Goal: Communication & Community: Answer question/provide support

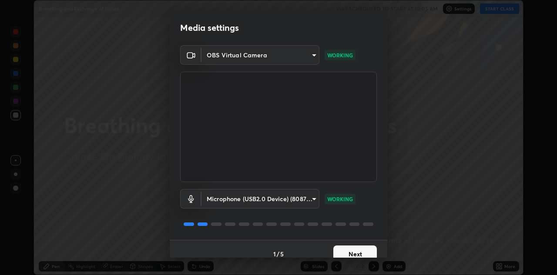
scroll to position [10, 0]
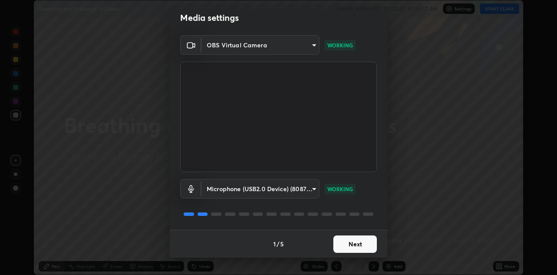
click at [353, 243] on button "Next" at bounding box center [354, 244] width 43 height 17
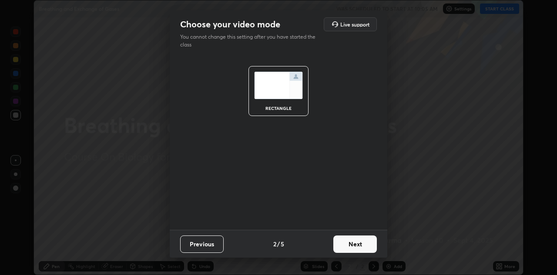
click at [356, 245] on button "Next" at bounding box center [354, 244] width 43 height 17
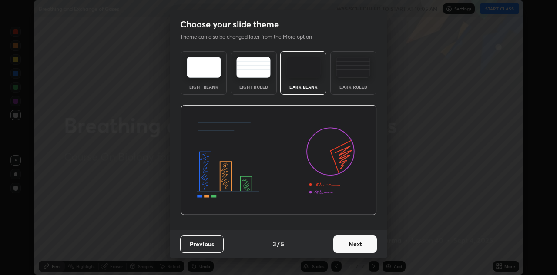
click at [355, 249] on button "Next" at bounding box center [354, 244] width 43 height 17
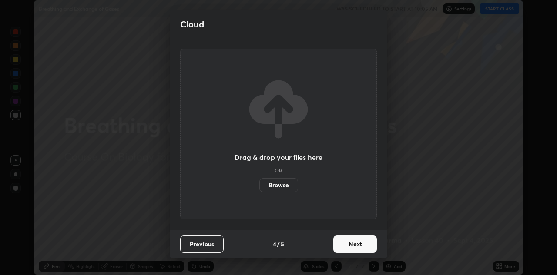
click at [355, 249] on button "Next" at bounding box center [354, 244] width 43 height 17
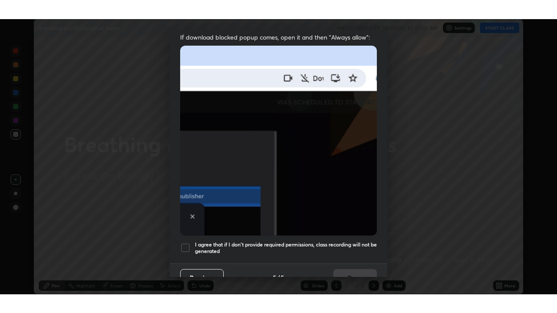
scroll to position [187, 0]
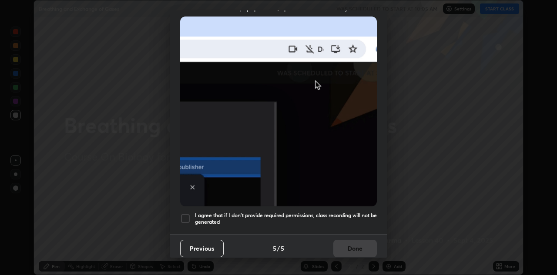
click at [188, 214] on div at bounding box center [185, 218] width 10 height 10
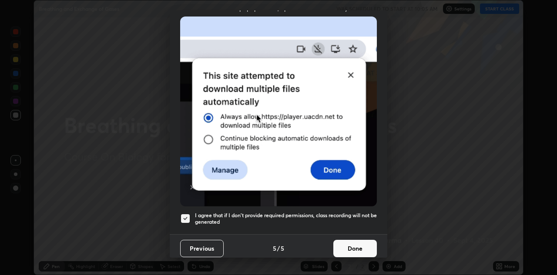
click at [355, 245] on button "Done" at bounding box center [354, 248] width 43 height 17
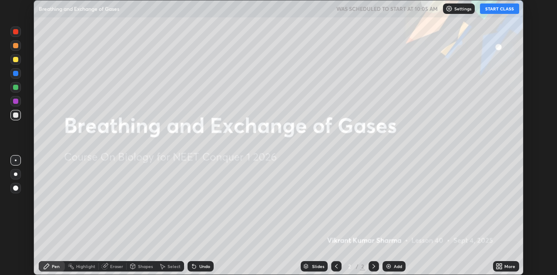
click at [501, 9] on button "START CLASS" at bounding box center [499, 8] width 39 height 10
click at [500, 268] on icon at bounding box center [500, 268] width 2 height 2
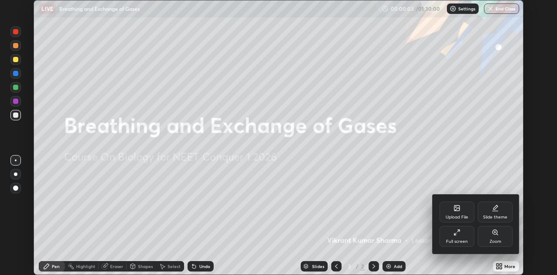
click at [459, 233] on icon at bounding box center [456, 232] width 7 height 7
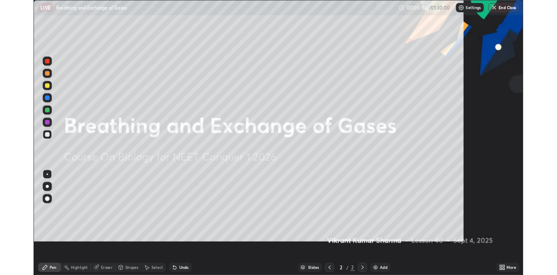
scroll to position [313, 557]
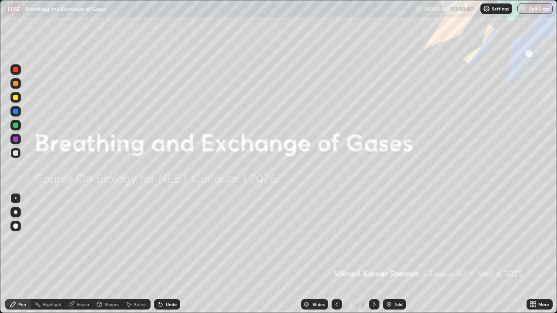
click at [373, 275] on icon at bounding box center [373, 304] width 7 height 7
click at [389, 275] on img at bounding box center [388, 304] width 7 height 7
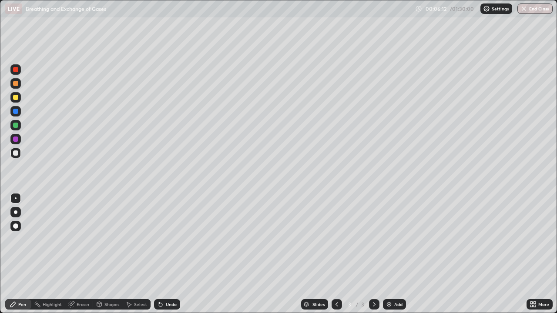
click at [532, 275] on icon at bounding box center [532, 304] width 7 height 7
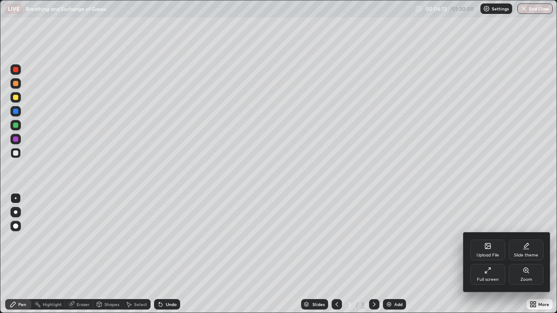
click at [488, 252] on div "Upload File" at bounding box center [487, 250] width 35 height 21
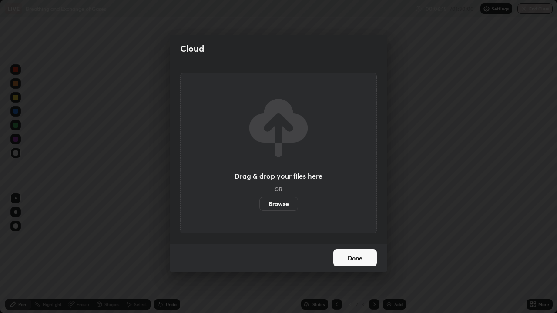
click at [283, 205] on label "Browse" at bounding box center [278, 204] width 39 height 14
click at [259, 205] on input "Browse" at bounding box center [259, 204] width 0 height 14
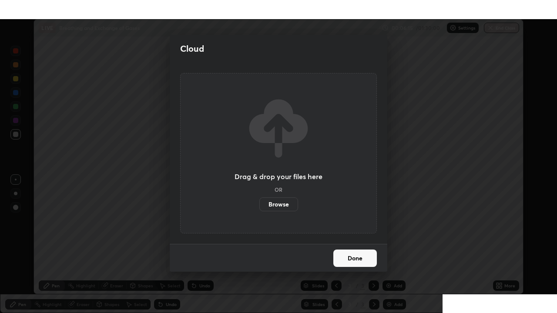
scroll to position [43205, 42923]
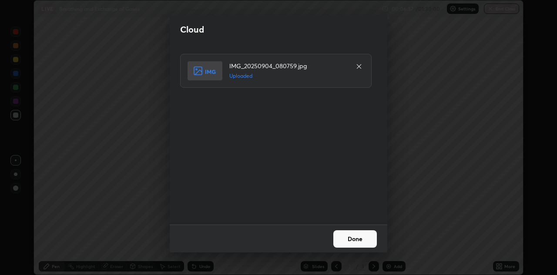
click at [345, 237] on button "Done" at bounding box center [354, 238] width 43 height 17
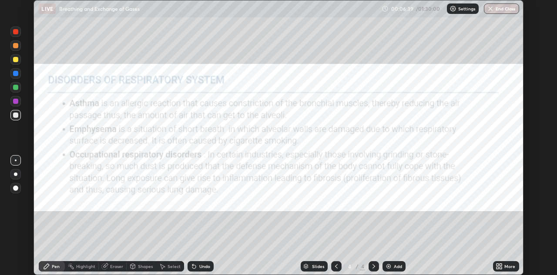
click at [500, 267] on icon at bounding box center [500, 268] width 2 height 2
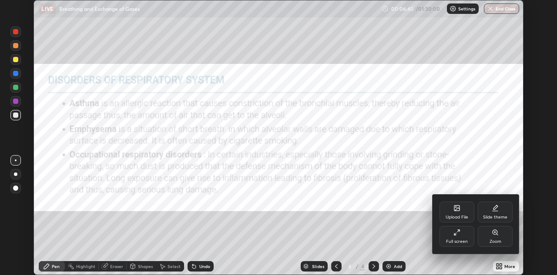
click at [457, 213] on div "Upload File" at bounding box center [456, 212] width 35 height 21
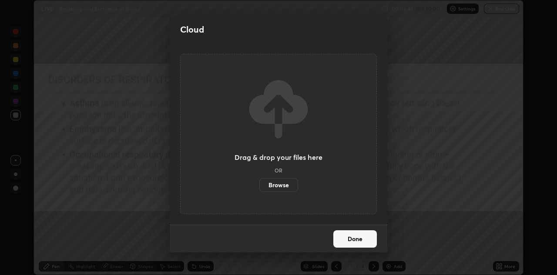
click at [413, 226] on div "Cloud Drag & drop your files here OR Browse Done" at bounding box center [278, 137] width 557 height 275
click at [359, 238] on button "Done" at bounding box center [354, 238] width 43 height 17
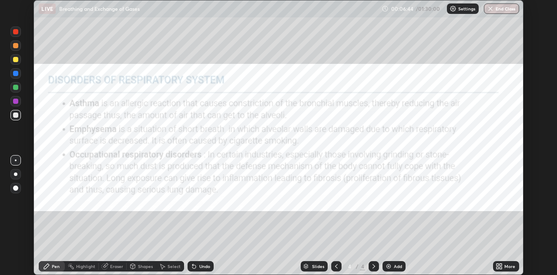
click at [497, 264] on icon at bounding box center [497, 265] width 2 height 2
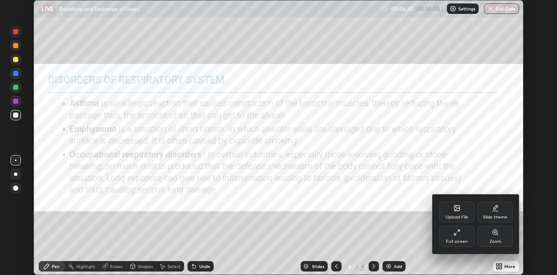
click at [458, 232] on icon at bounding box center [456, 232] width 7 height 7
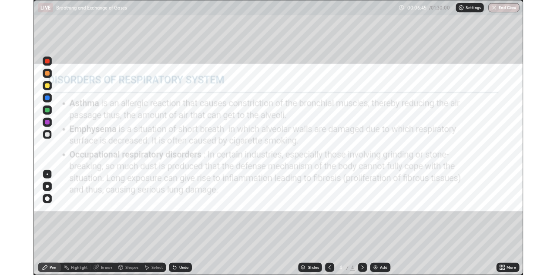
scroll to position [313, 557]
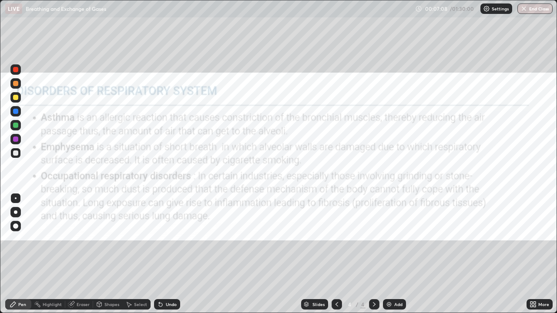
click at [19, 110] on div at bounding box center [15, 111] width 10 height 10
click at [16, 83] on div at bounding box center [15, 83] width 5 height 5
click at [17, 111] on div at bounding box center [15, 111] width 5 height 5
click at [17, 110] on div at bounding box center [15, 111] width 5 height 5
click at [17, 141] on div at bounding box center [15, 139] width 5 height 5
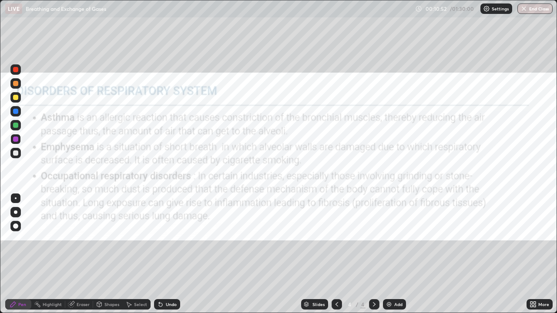
click at [19, 85] on div at bounding box center [15, 83] width 10 height 10
click at [536, 275] on icon at bounding box center [532, 304] width 7 height 7
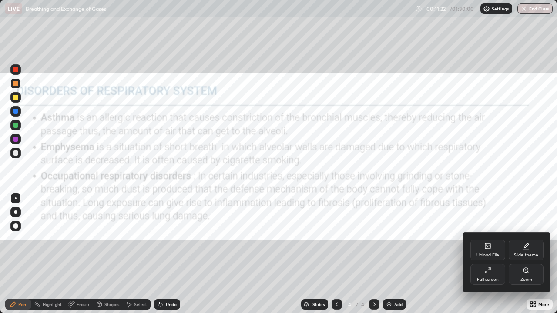
click at [492, 248] on div "Upload File" at bounding box center [487, 250] width 35 height 21
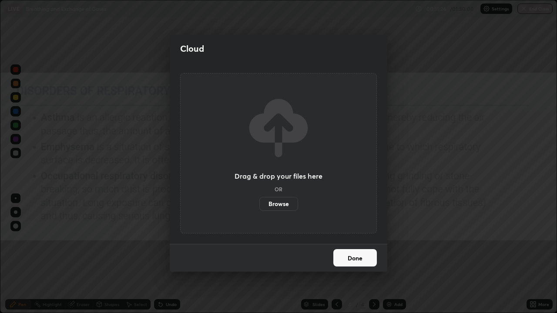
click at [281, 201] on label "Browse" at bounding box center [278, 204] width 39 height 14
click at [259, 201] on input "Browse" at bounding box center [259, 204] width 0 height 14
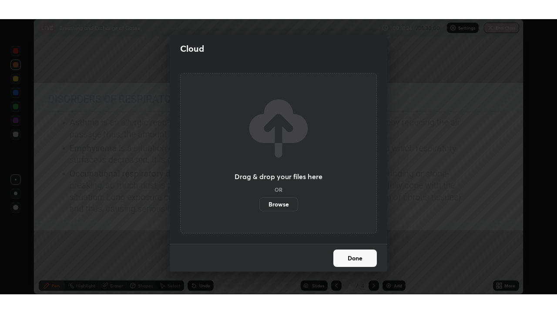
scroll to position [43205, 42923]
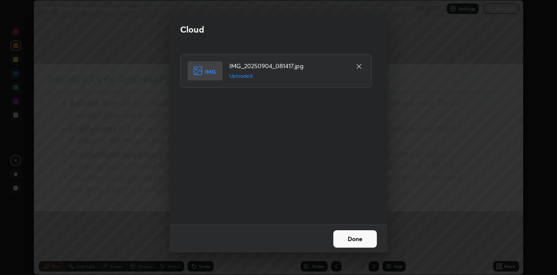
click at [363, 242] on button "Done" at bounding box center [354, 238] width 43 height 17
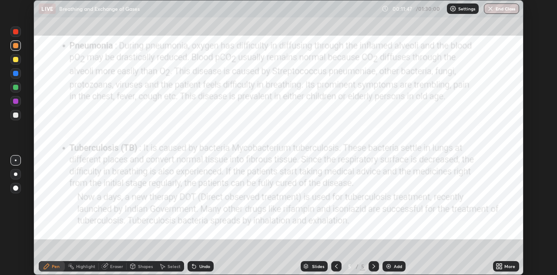
click at [500, 267] on icon at bounding box center [500, 268] width 2 height 2
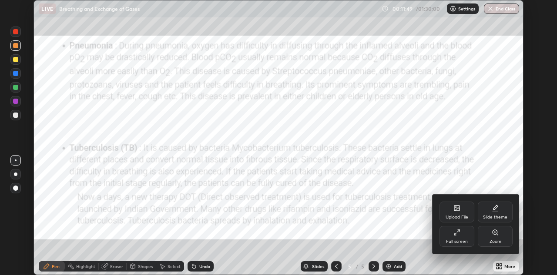
click at [465, 237] on div "Full screen" at bounding box center [456, 236] width 35 height 21
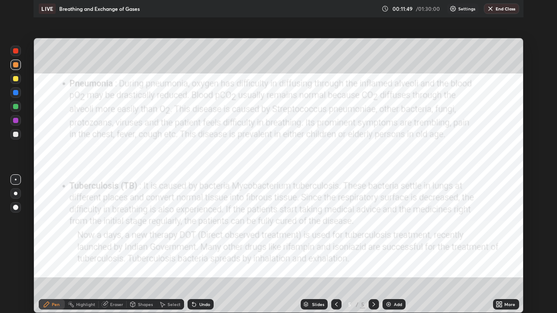
scroll to position [313, 557]
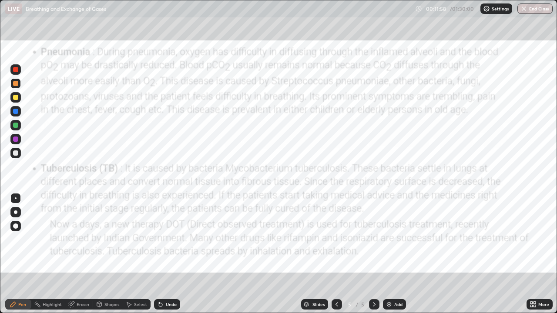
click at [17, 140] on div at bounding box center [15, 139] width 5 height 5
click at [318, 275] on div "Slides" at bounding box center [318, 304] width 12 height 4
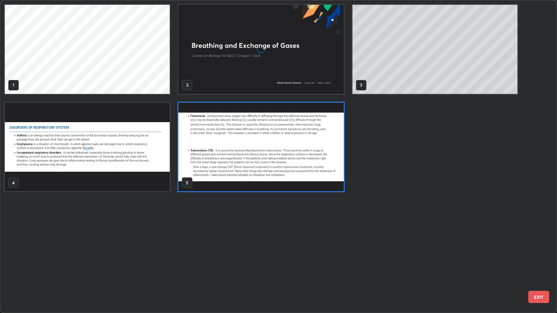
scroll to position [310, 551]
click at [329, 162] on img "grid" at bounding box center [260, 147] width 165 height 89
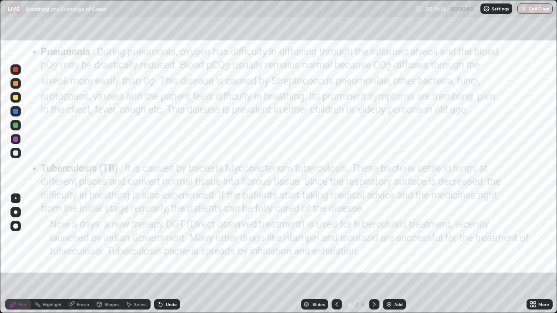
click at [325, 160] on img "grid" at bounding box center [260, 147] width 165 height 89
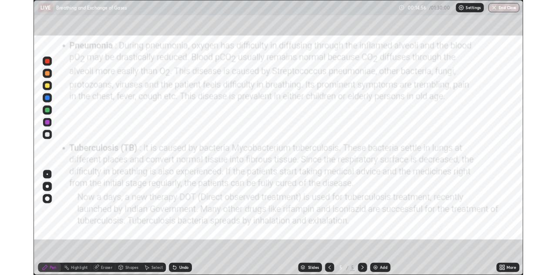
scroll to position [0, 0]
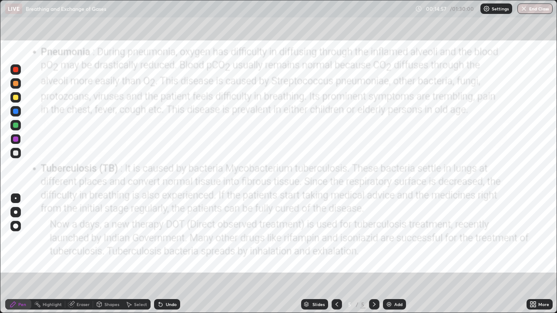
click at [534, 275] on icon at bounding box center [534, 306] width 2 height 2
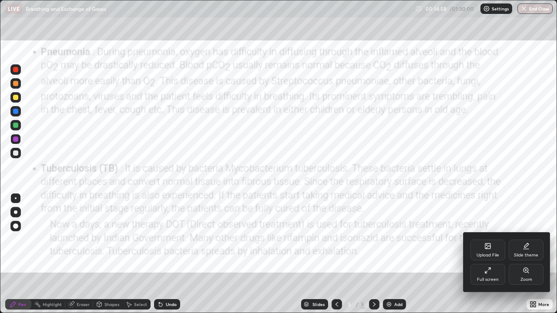
click at [487, 249] on icon at bounding box center [487, 245] width 5 height 5
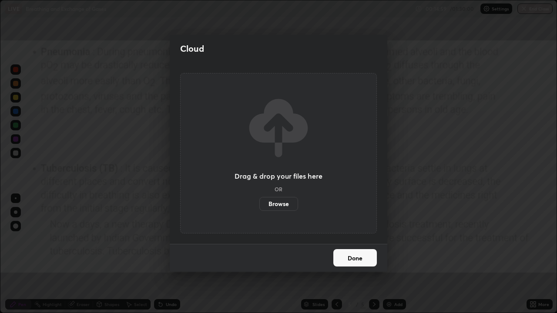
click at [283, 205] on label "Browse" at bounding box center [278, 204] width 39 height 14
click at [259, 205] on input "Browse" at bounding box center [259, 204] width 0 height 14
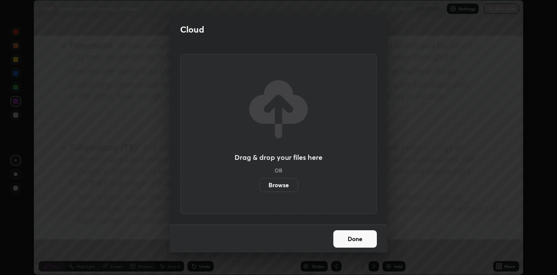
scroll to position [43205, 42923]
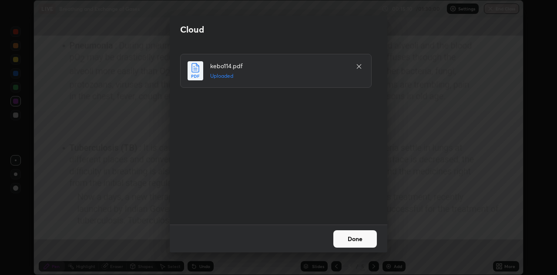
click at [350, 240] on button "Done" at bounding box center [354, 238] width 43 height 17
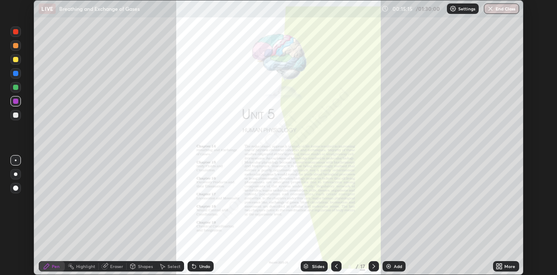
click at [312, 266] on div "Slides" at bounding box center [318, 266] width 12 height 4
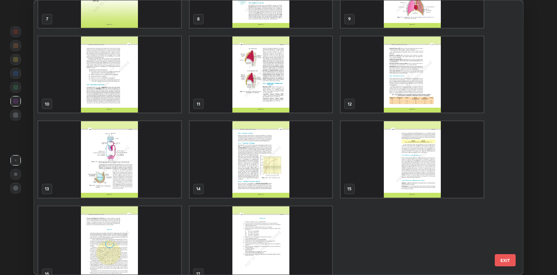
scroll to position [236, 0]
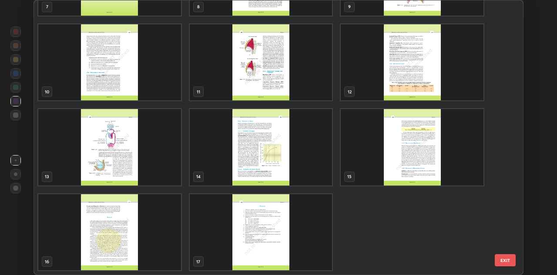
click at [370, 151] on img "grid" at bounding box center [412, 147] width 143 height 77
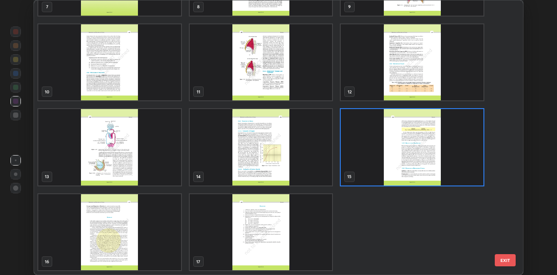
click at [450, 152] on img "grid" at bounding box center [412, 147] width 143 height 77
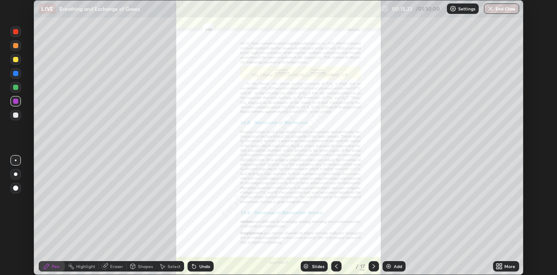
click at [501, 267] on icon at bounding box center [500, 268] width 2 height 2
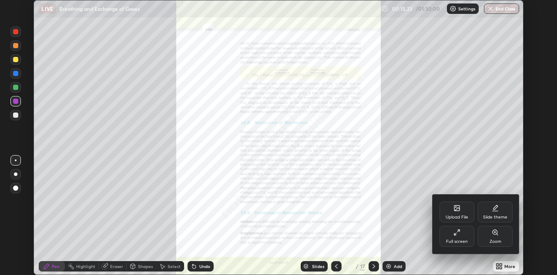
click at [493, 240] on div "Zoom" at bounding box center [495, 242] width 12 height 4
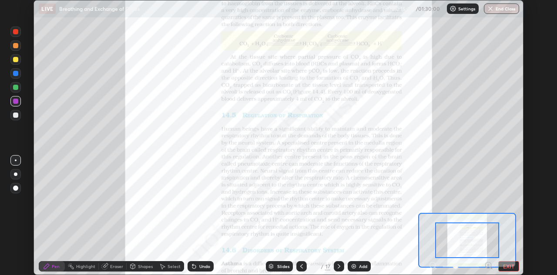
click at [490, 268] on icon at bounding box center [491, 268] width 2 height 2
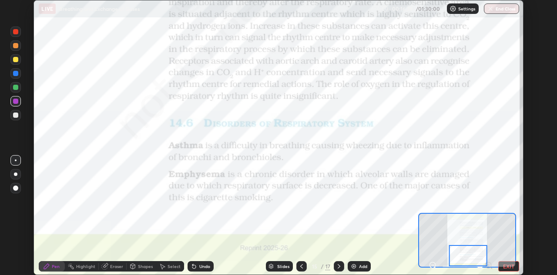
click at [339, 266] on icon at bounding box center [338, 266] width 3 height 4
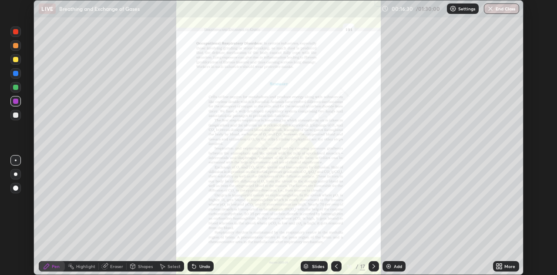
click at [509, 263] on div "More" at bounding box center [506, 266] width 26 height 10
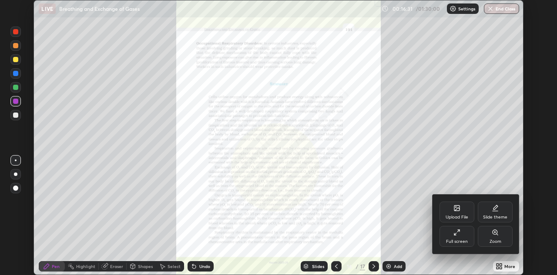
click at [491, 233] on icon at bounding box center [494, 232] width 7 height 7
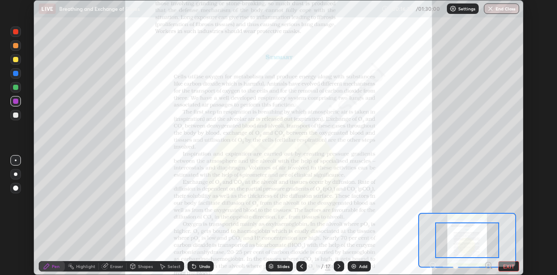
click at [490, 268] on icon at bounding box center [491, 268] width 2 height 2
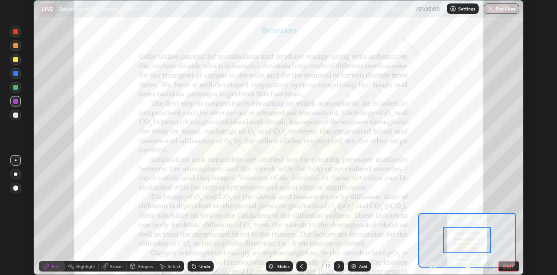
click at [490, 268] on icon at bounding box center [491, 268] width 2 height 2
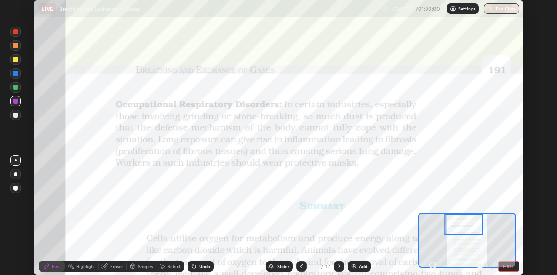
click at [278, 267] on div "Slides" at bounding box center [283, 266] width 12 height 4
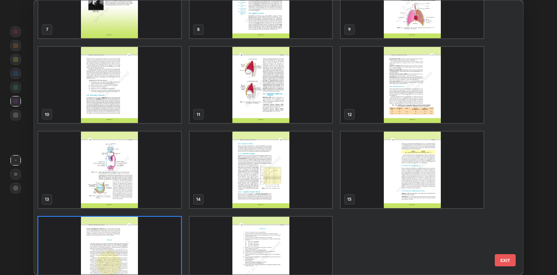
scroll to position [202, 0]
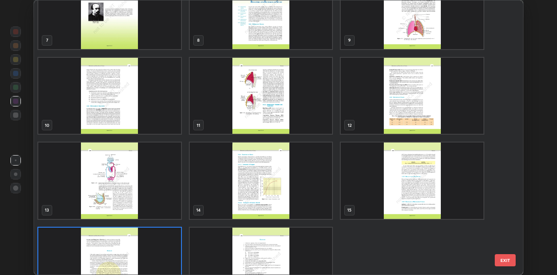
click at [313, 180] on img "grid" at bounding box center [261, 181] width 143 height 77
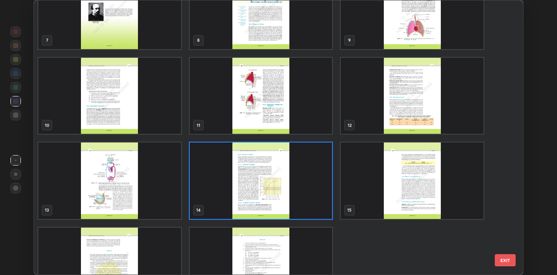
click at [321, 185] on img "grid" at bounding box center [261, 181] width 143 height 77
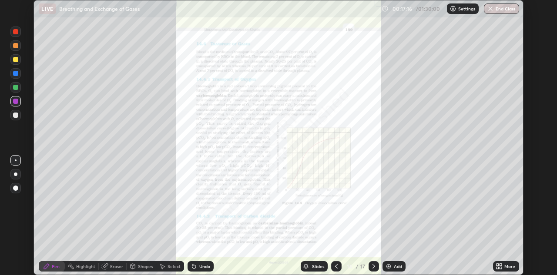
click at [498, 267] on icon at bounding box center [497, 268] width 2 height 2
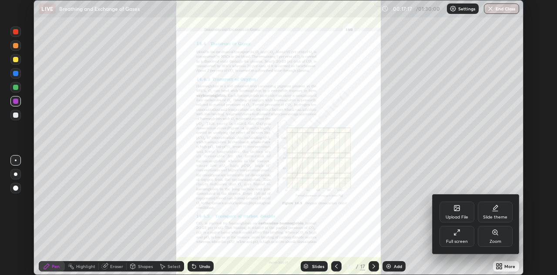
click at [493, 240] on div "Zoom" at bounding box center [495, 242] width 12 height 4
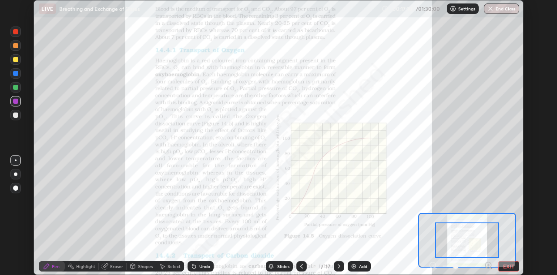
click at [490, 269] on icon at bounding box center [488, 265] width 9 height 9
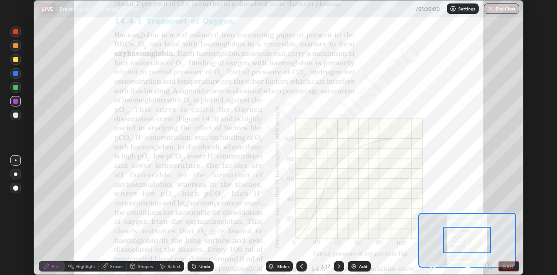
click at [490, 268] on icon at bounding box center [491, 268] width 2 height 2
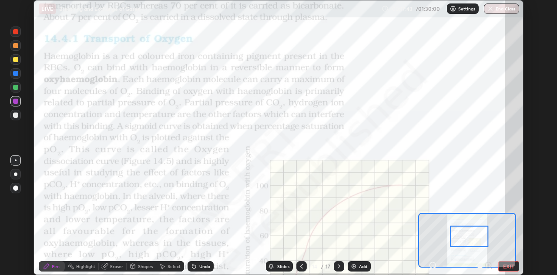
click at [281, 266] on div "Slides" at bounding box center [283, 266] width 12 height 4
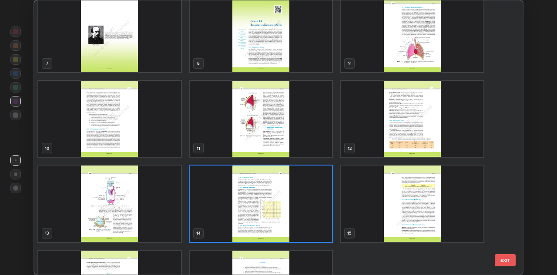
scroll to position [180, 0]
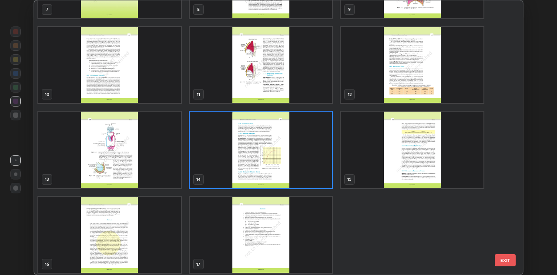
click at [302, 229] on img "grid" at bounding box center [261, 235] width 143 height 77
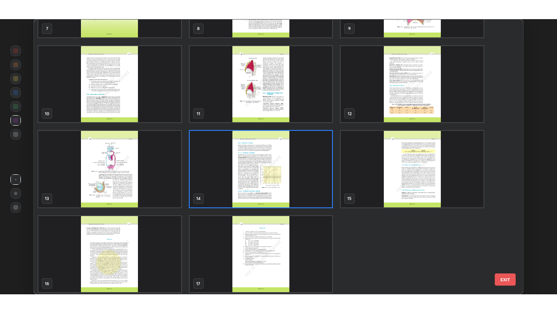
scroll to position [236, 0]
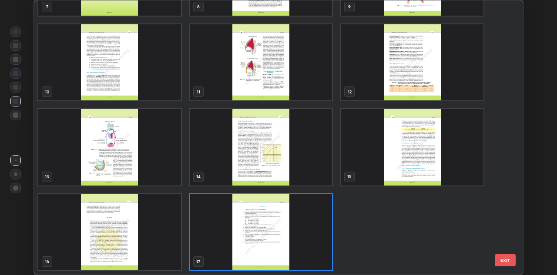
click at [304, 233] on img "grid" at bounding box center [261, 232] width 143 height 77
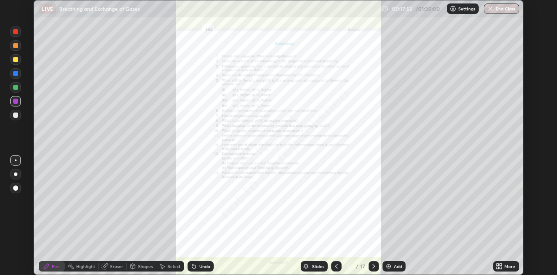
click at [393, 267] on div "Add" at bounding box center [393, 266] width 23 height 10
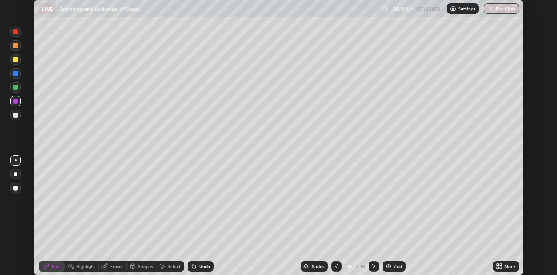
click at [20, 175] on div at bounding box center [15, 174] width 10 height 10
click at [16, 33] on div at bounding box center [15, 31] width 5 height 5
click at [500, 268] on icon at bounding box center [500, 268] width 2 height 2
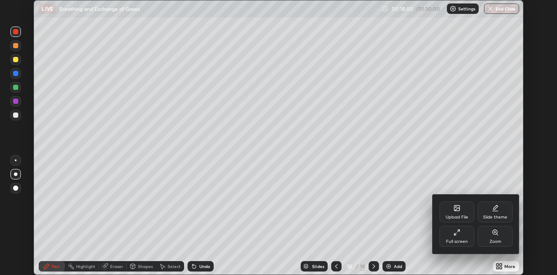
click at [463, 232] on div "Full screen" at bounding box center [456, 236] width 35 height 21
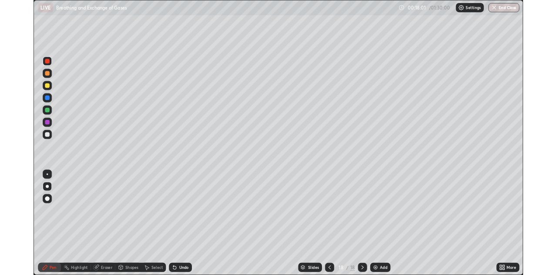
scroll to position [313, 557]
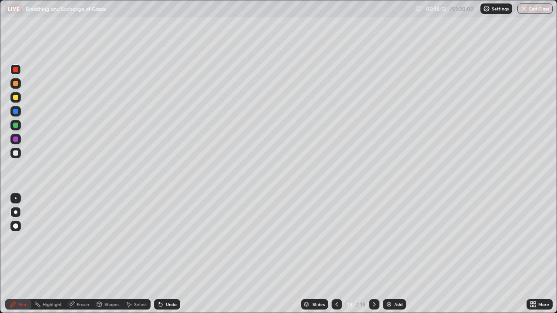
click at [19, 153] on div at bounding box center [15, 153] width 10 height 10
click at [16, 198] on div at bounding box center [16, 198] width 2 height 2
click at [18, 151] on div at bounding box center [15, 153] width 10 height 10
click at [16, 198] on div at bounding box center [16, 198] width 2 height 2
click at [16, 153] on div at bounding box center [15, 152] width 5 height 5
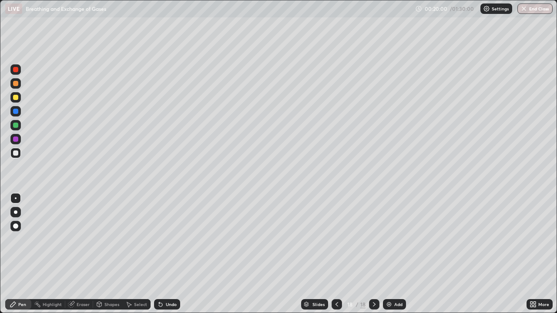
click at [17, 84] on div at bounding box center [15, 83] width 5 height 5
click at [16, 125] on div at bounding box center [15, 125] width 5 height 5
click at [390, 275] on img at bounding box center [388, 304] width 7 height 7
click at [19, 150] on div at bounding box center [15, 153] width 10 height 10
click at [14, 139] on div at bounding box center [15, 139] width 5 height 5
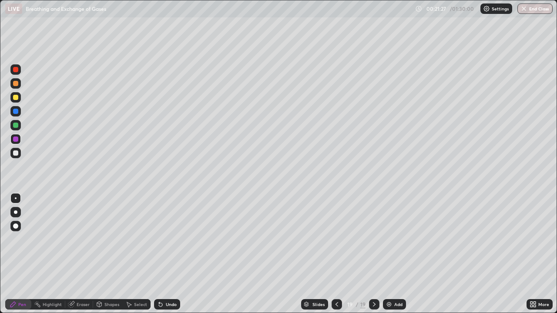
click at [16, 212] on div at bounding box center [15, 211] width 3 height 3
click at [19, 150] on div at bounding box center [15, 153] width 10 height 10
click at [337, 275] on icon at bounding box center [336, 304] width 7 height 7
click at [373, 275] on icon at bounding box center [373, 304] width 7 height 7
click at [16, 198] on div at bounding box center [16, 198] width 2 height 2
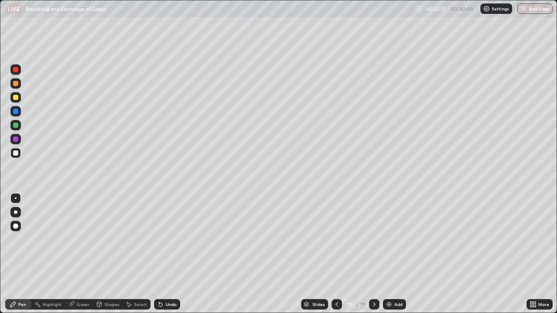
click at [19, 97] on div at bounding box center [15, 97] width 10 height 10
click at [18, 153] on div at bounding box center [15, 152] width 5 height 5
click at [374, 275] on icon at bounding box center [373, 304] width 7 height 7
click at [390, 275] on img at bounding box center [388, 304] width 7 height 7
click at [14, 98] on div at bounding box center [15, 97] width 5 height 5
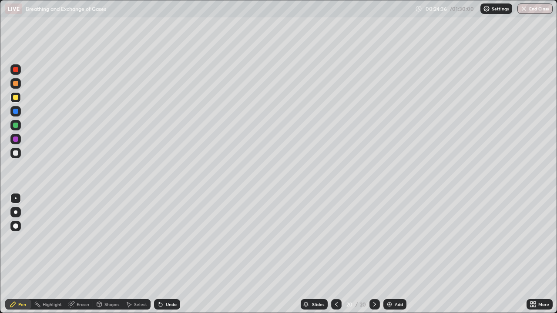
click at [17, 212] on div at bounding box center [15, 211] width 3 height 3
click at [16, 153] on div at bounding box center [15, 152] width 5 height 5
click at [19, 194] on div at bounding box center [15, 198] width 10 height 10
click at [16, 139] on div at bounding box center [15, 139] width 5 height 5
click at [19, 69] on div at bounding box center [15, 69] width 10 height 10
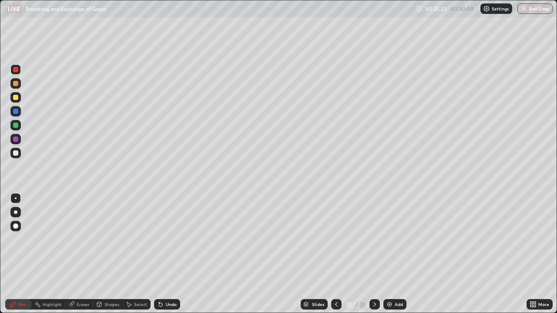
click at [17, 139] on div at bounding box center [15, 139] width 5 height 5
click at [17, 99] on div at bounding box center [15, 97] width 5 height 5
click at [14, 153] on div at bounding box center [15, 152] width 5 height 5
click at [18, 153] on div at bounding box center [15, 152] width 5 height 5
click at [16, 139] on div at bounding box center [15, 139] width 5 height 5
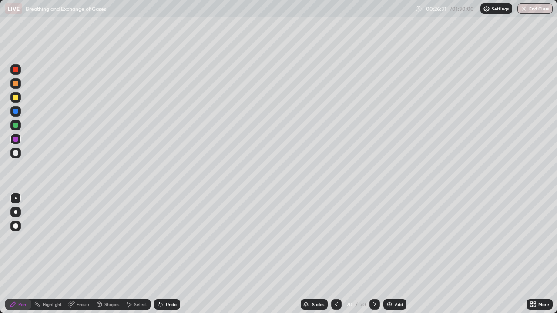
click at [161, 275] on icon at bounding box center [160, 304] width 3 height 3
click at [167, 275] on div "Undo" at bounding box center [167, 304] width 26 height 10
click at [159, 275] on icon at bounding box center [159, 302] width 1 height 1
click at [166, 275] on div "Undo" at bounding box center [171, 304] width 11 height 4
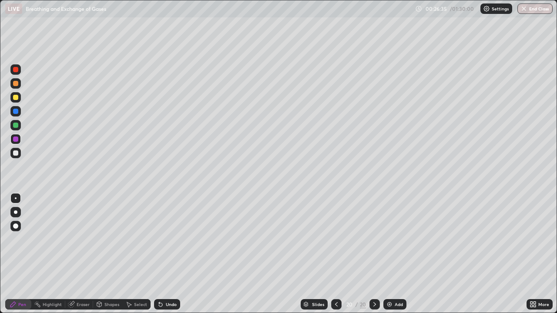
click at [163, 275] on div "Undo" at bounding box center [167, 304] width 26 height 10
click at [166, 275] on div "Undo" at bounding box center [171, 304] width 11 height 4
click at [162, 275] on icon at bounding box center [160, 304] width 7 height 7
click at [159, 275] on icon at bounding box center [159, 302] width 1 height 1
click at [166, 275] on div "Undo" at bounding box center [167, 304] width 26 height 10
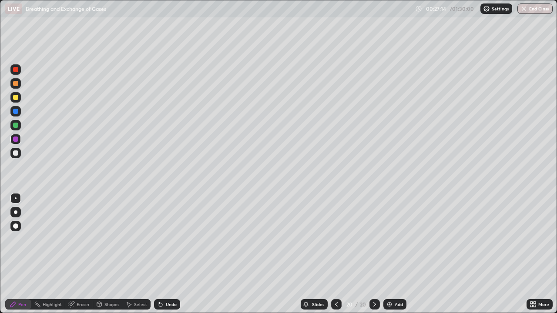
click at [166, 275] on div "Undo" at bounding box center [171, 304] width 11 height 4
click at [19, 155] on div at bounding box center [15, 153] width 10 height 10
click at [389, 275] on img at bounding box center [389, 304] width 7 height 7
click at [20, 139] on div at bounding box center [15, 139] width 10 height 10
click at [16, 155] on div at bounding box center [15, 152] width 5 height 5
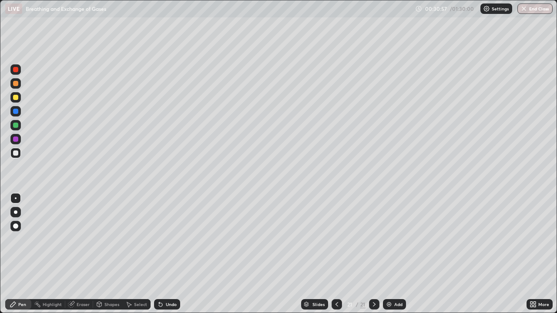
click at [15, 141] on div at bounding box center [15, 139] width 5 height 5
click at [16, 125] on div at bounding box center [15, 125] width 5 height 5
click at [168, 275] on div "Undo" at bounding box center [171, 304] width 11 height 4
click at [167, 275] on div "Undo" at bounding box center [167, 304] width 26 height 10
click at [16, 139] on div at bounding box center [15, 139] width 5 height 5
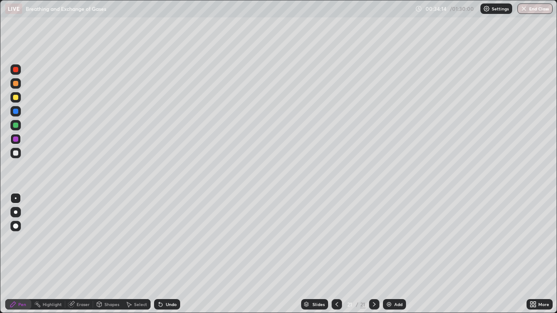
click at [390, 275] on img at bounding box center [388, 304] width 7 height 7
click at [17, 98] on div at bounding box center [15, 97] width 5 height 5
click at [16, 82] on div at bounding box center [15, 83] width 5 height 5
click at [14, 211] on div at bounding box center [15, 212] width 10 height 10
click at [16, 153] on div at bounding box center [15, 152] width 5 height 5
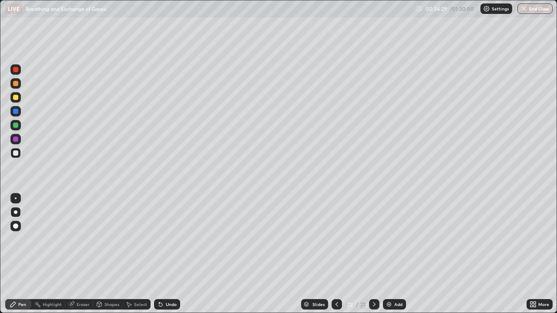
click at [16, 198] on div at bounding box center [16, 198] width 2 height 2
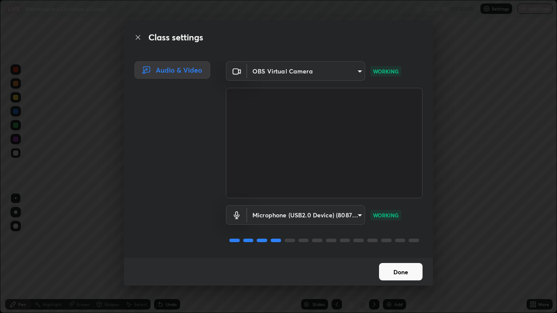
click at [400, 270] on button "Done" at bounding box center [400, 271] width 43 height 17
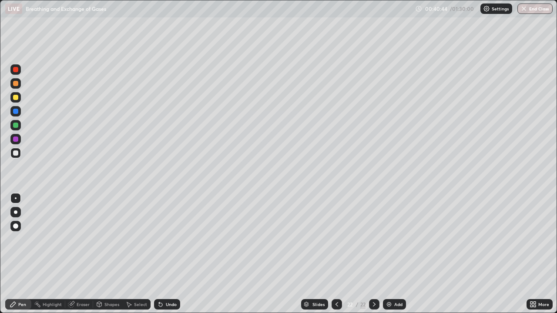
click at [386, 275] on img at bounding box center [388, 304] width 7 height 7
click at [17, 139] on div at bounding box center [15, 139] width 5 height 5
click at [17, 213] on div at bounding box center [15, 211] width 3 height 3
click at [15, 93] on div at bounding box center [15, 97] width 10 height 10
click at [15, 70] on div at bounding box center [15, 69] width 5 height 5
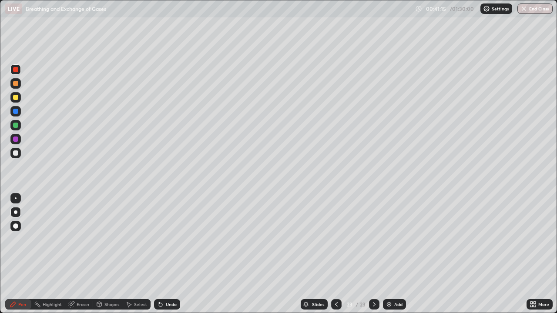
click at [16, 198] on div at bounding box center [16, 198] width 2 height 2
click at [16, 139] on div at bounding box center [15, 139] width 5 height 5
click at [167, 275] on div "Undo" at bounding box center [171, 304] width 11 height 4
click at [17, 156] on div at bounding box center [15, 153] width 10 height 10
click at [14, 68] on div at bounding box center [15, 69] width 5 height 5
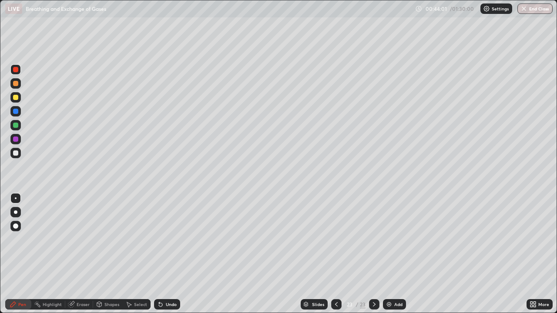
click at [147, 275] on div "Select" at bounding box center [137, 304] width 28 height 10
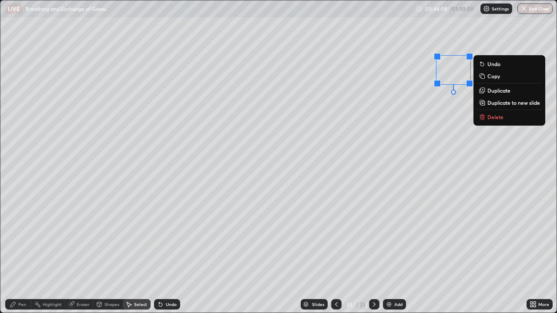
click at [166, 275] on div "Undo" at bounding box center [167, 304] width 26 height 10
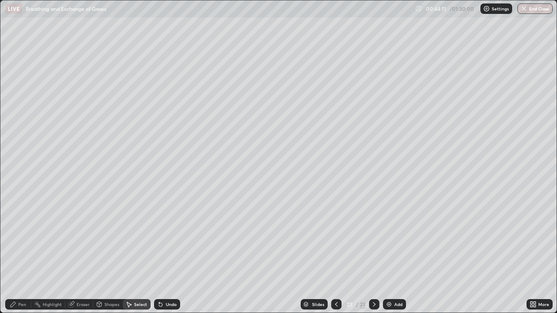
click at [80, 275] on div "Eraser" at bounding box center [83, 304] width 13 height 4
click at [29, 275] on div "Pen" at bounding box center [18, 304] width 26 height 10
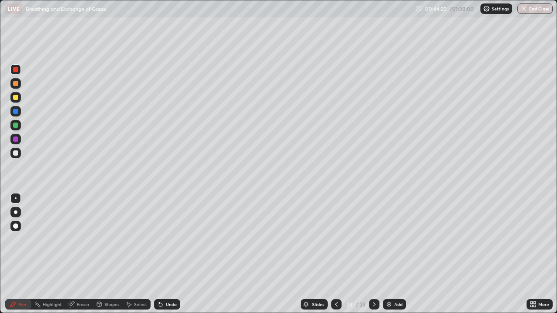
click at [20, 70] on div at bounding box center [15, 69] width 10 height 10
click at [534, 275] on icon at bounding box center [534, 303] width 2 height 2
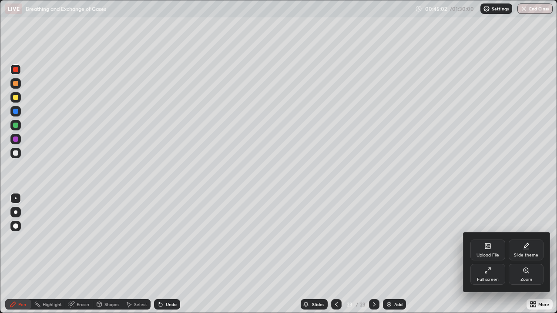
click at [485, 250] on div "Upload File" at bounding box center [487, 250] width 35 height 21
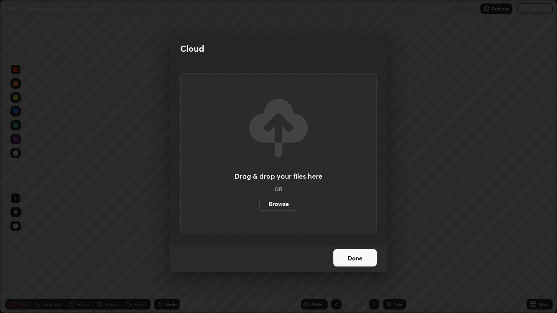
click at [285, 201] on label "Browse" at bounding box center [278, 204] width 39 height 14
click at [259, 201] on input "Browse" at bounding box center [259, 204] width 0 height 14
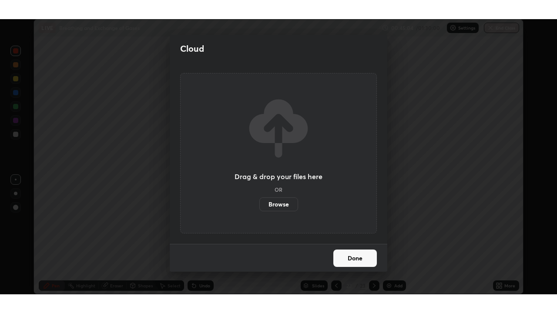
scroll to position [43205, 42923]
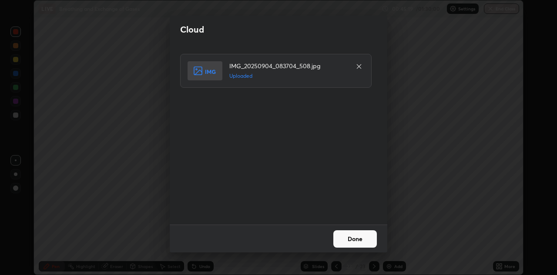
click at [353, 243] on button "Done" at bounding box center [354, 238] width 43 height 17
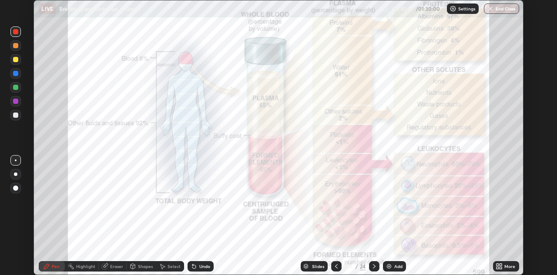
click at [504, 268] on div "More" at bounding box center [506, 266] width 26 height 10
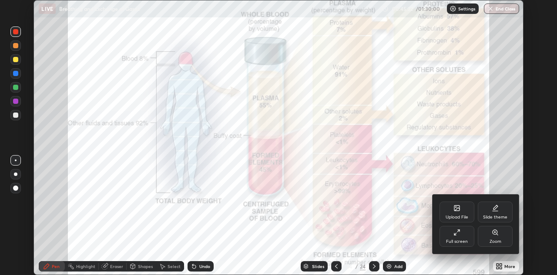
click at [463, 236] on div "Full screen" at bounding box center [456, 236] width 35 height 21
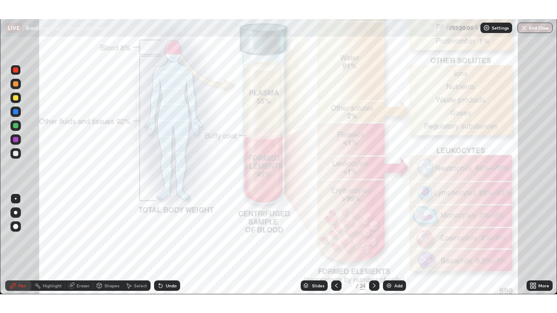
scroll to position [313, 557]
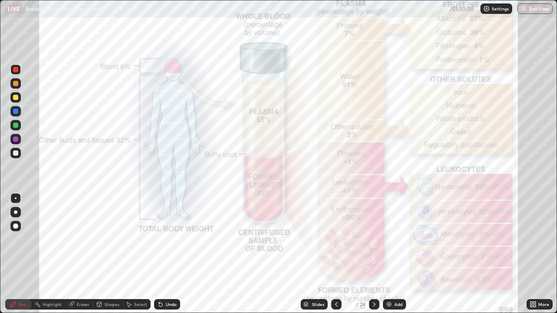
click at [16, 111] on div at bounding box center [15, 111] width 5 height 5
click at [335, 275] on icon at bounding box center [336, 304] width 7 height 7
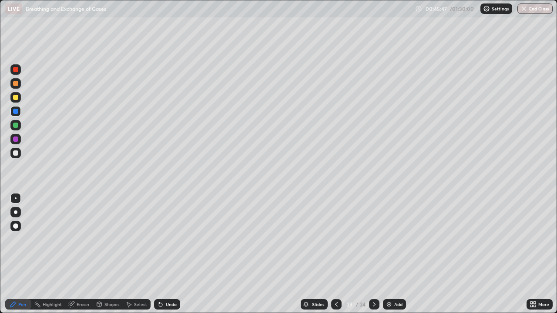
click at [373, 275] on icon at bounding box center [374, 304] width 3 height 4
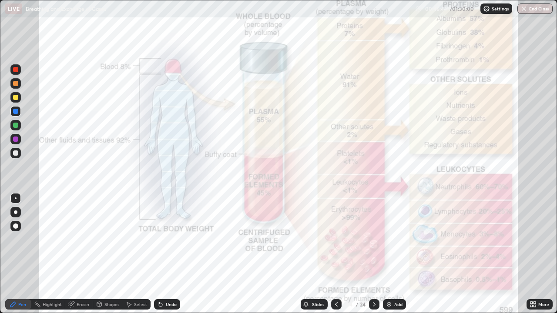
click at [331, 275] on div at bounding box center [336, 304] width 10 height 10
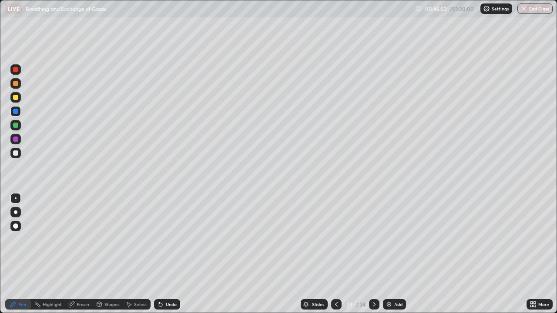
click at [161, 275] on icon at bounding box center [160, 304] width 7 height 7
click at [373, 275] on icon at bounding box center [373, 304] width 7 height 7
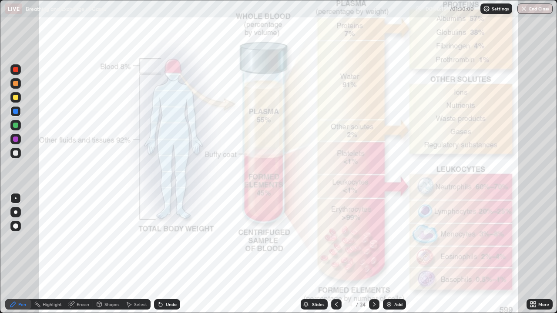
click at [16, 111] on div at bounding box center [15, 111] width 5 height 5
click at [335, 275] on icon at bounding box center [336, 304] width 7 height 7
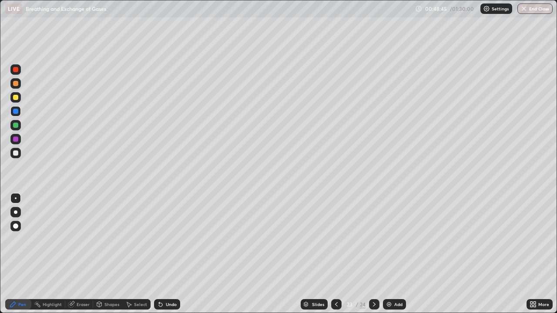
click at [494, 275] on div "Slides 23 / 24 Add" at bounding box center [353, 304] width 346 height 17
click at [369, 275] on div at bounding box center [374, 304] width 10 height 10
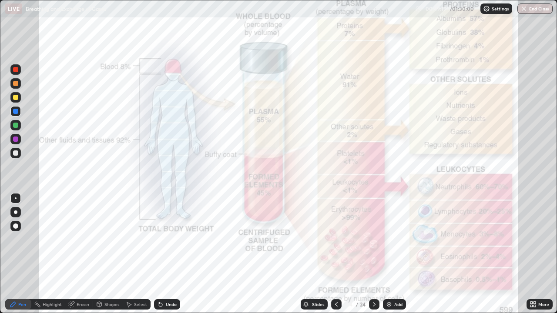
click at [16, 97] on div at bounding box center [15, 97] width 5 height 5
click at [16, 69] on div at bounding box center [15, 69] width 5 height 5
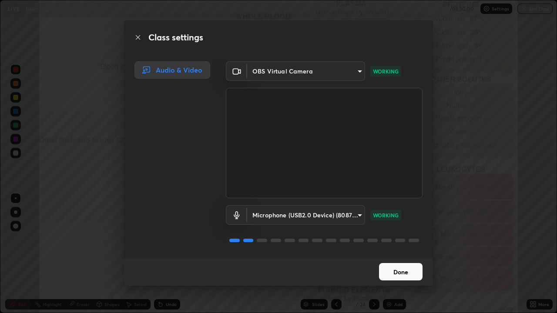
click at [394, 271] on button "Done" at bounding box center [400, 271] width 43 height 17
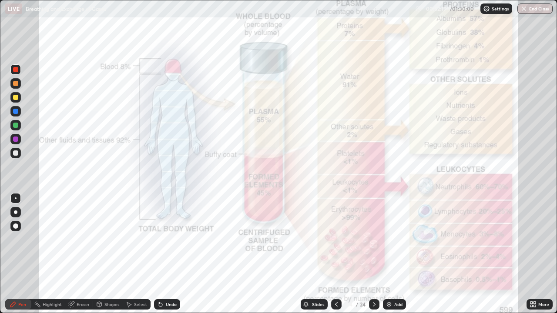
click at [317, 275] on div "Slides" at bounding box center [318, 304] width 12 height 4
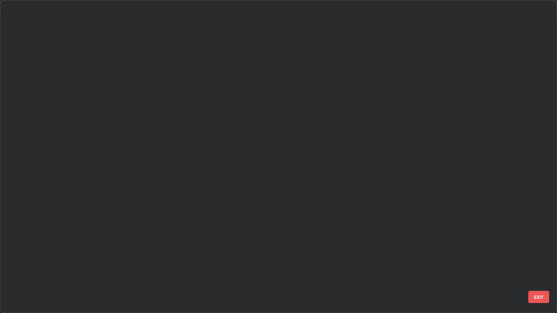
scroll to position [310, 551]
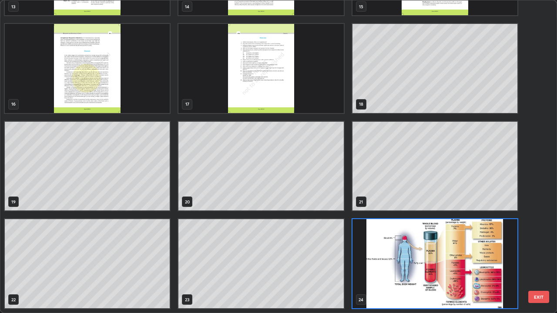
click at [390, 270] on img "grid" at bounding box center [434, 263] width 165 height 89
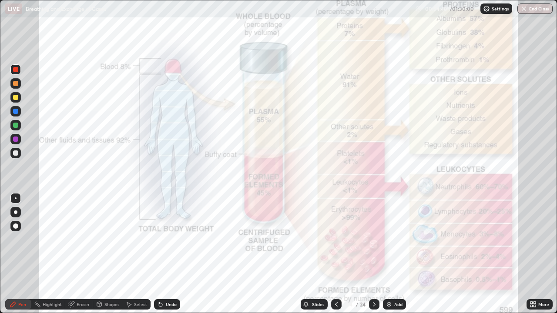
click at [16, 110] on div at bounding box center [15, 111] width 5 height 5
click at [323, 275] on div "Slides" at bounding box center [318, 304] width 12 height 4
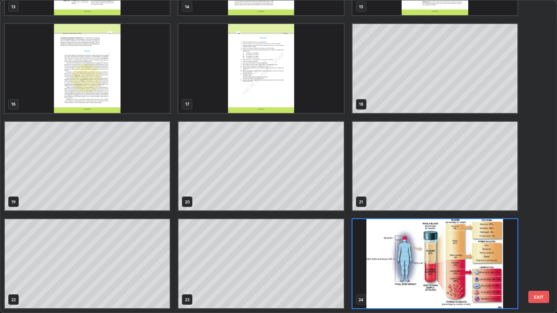
click at [420, 233] on img "grid" at bounding box center [434, 263] width 165 height 89
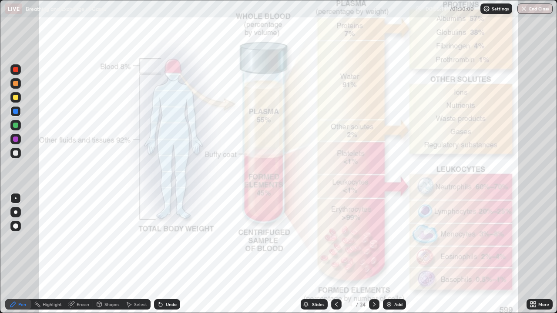
click at [388, 275] on img at bounding box center [388, 304] width 7 height 7
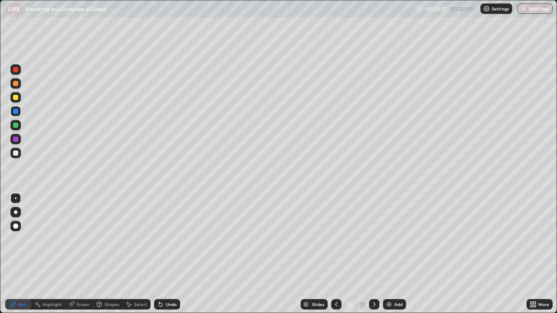
click at [15, 68] on div at bounding box center [15, 69] width 5 height 5
click at [16, 153] on div at bounding box center [15, 152] width 5 height 5
click at [161, 275] on icon at bounding box center [160, 304] width 7 height 7
click at [161, 275] on icon at bounding box center [160, 304] width 3 height 3
click at [16, 138] on div at bounding box center [15, 139] width 5 height 5
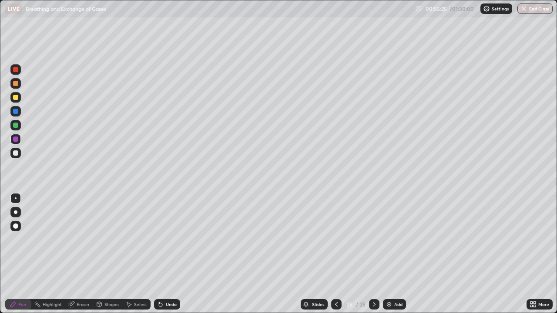
click at [539, 275] on div "More" at bounding box center [543, 304] width 11 height 4
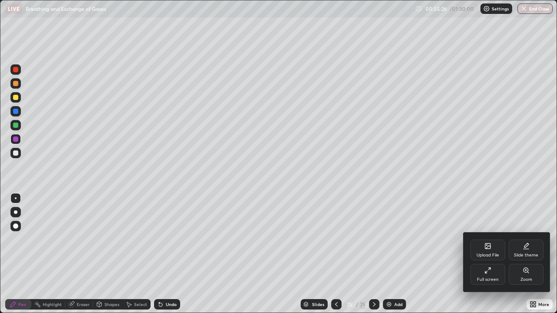
click at [488, 250] on div "Upload File" at bounding box center [487, 250] width 35 height 21
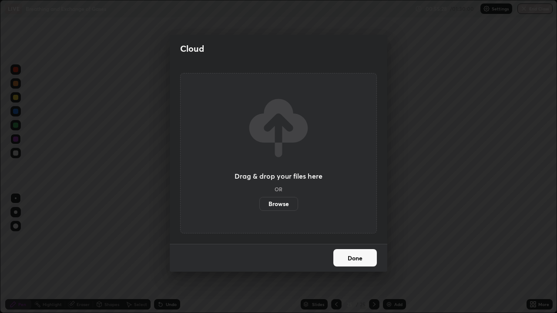
click at [320, 275] on div "Cloud Drag & drop your files here OR Browse Done" at bounding box center [278, 156] width 557 height 313
click at [360, 257] on button "Done" at bounding box center [354, 257] width 43 height 17
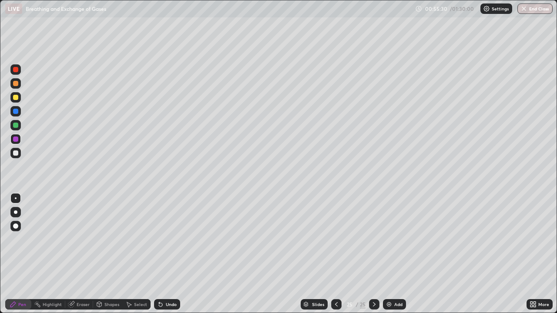
click at [320, 275] on div "Slides" at bounding box center [318, 304] width 12 height 4
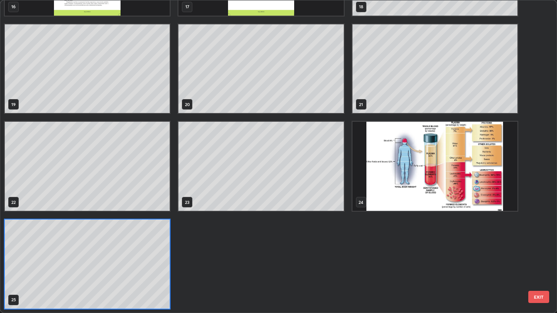
click at [390, 187] on img "grid" at bounding box center [434, 166] width 165 height 89
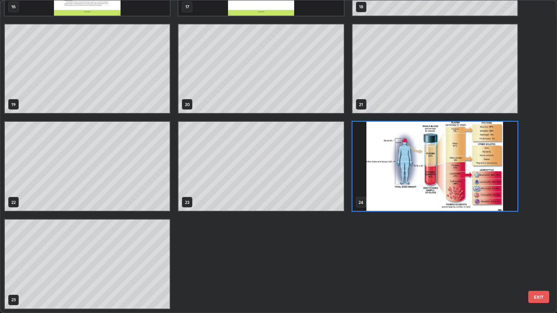
click at [388, 192] on img "grid" at bounding box center [434, 166] width 165 height 89
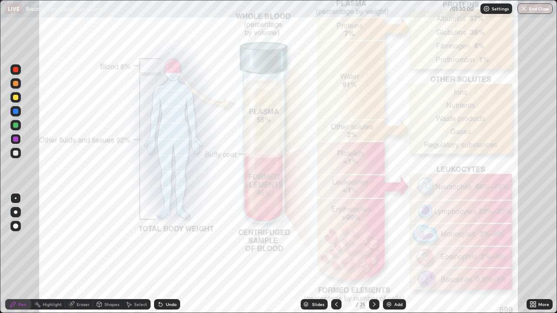
click at [531, 275] on icon at bounding box center [531, 303] width 2 height 2
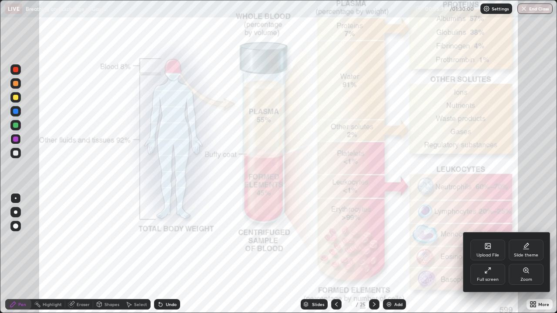
click at [485, 248] on icon at bounding box center [487, 245] width 5 height 5
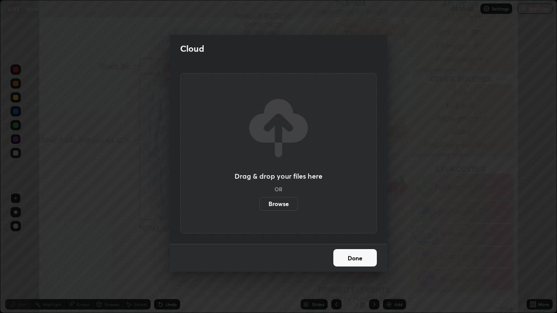
click at [272, 204] on label "Browse" at bounding box center [278, 204] width 39 height 14
click at [259, 204] on input "Browse" at bounding box center [259, 204] width 0 height 14
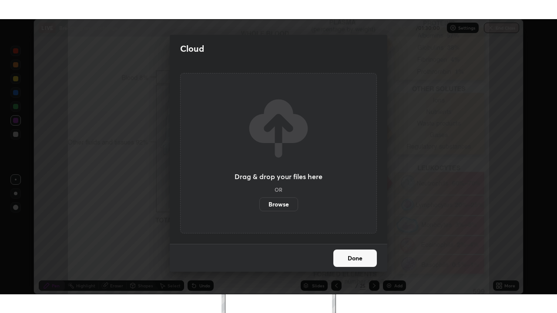
scroll to position [43205, 42923]
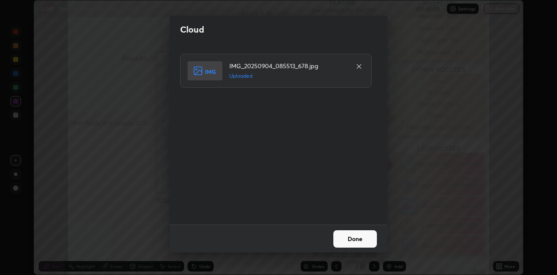
click at [349, 244] on button "Done" at bounding box center [354, 238] width 43 height 17
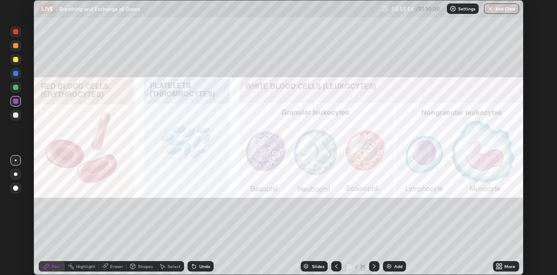
click at [506, 269] on div "More" at bounding box center [506, 266] width 26 height 10
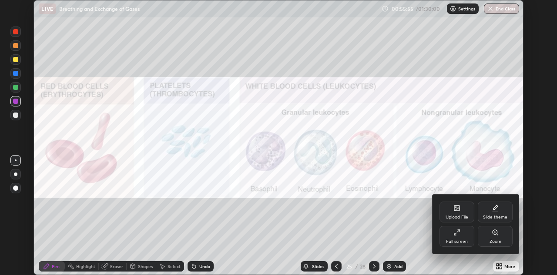
click at [467, 235] on div "Full screen" at bounding box center [456, 236] width 35 height 21
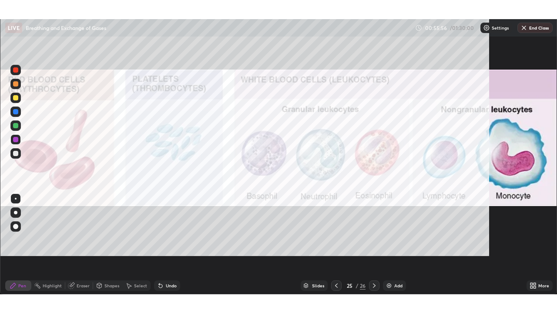
scroll to position [313, 557]
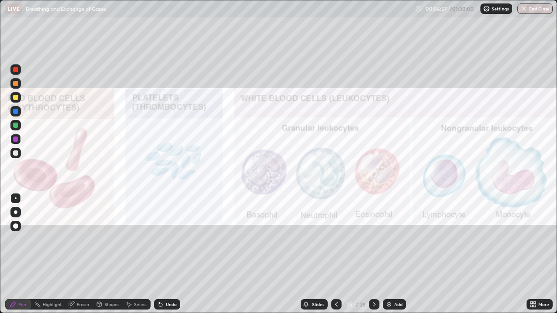
click at [374, 275] on icon at bounding box center [373, 304] width 7 height 7
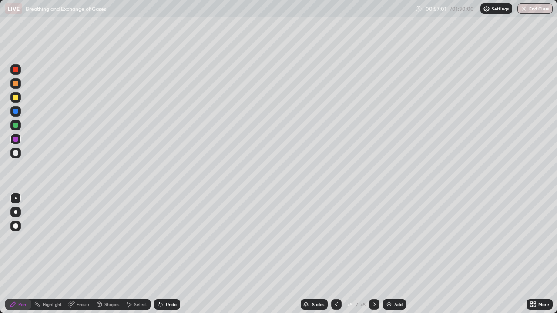
click at [17, 226] on div at bounding box center [15, 225] width 5 height 5
click at [16, 152] on div at bounding box center [15, 152] width 5 height 5
click at [16, 70] on div at bounding box center [15, 69] width 5 height 5
click at [17, 210] on div at bounding box center [15, 212] width 10 height 10
click at [16, 153] on div at bounding box center [15, 152] width 5 height 5
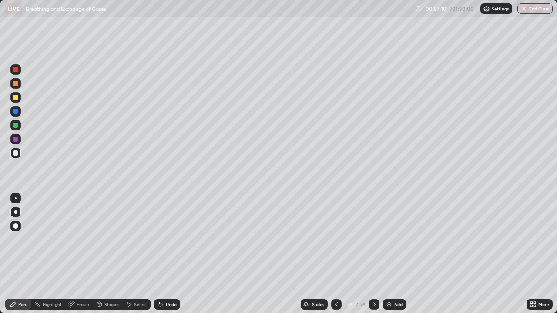
click at [16, 198] on div at bounding box center [16, 198] width 2 height 2
click at [18, 140] on div at bounding box center [15, 139] width 5 height 5
click at [14, 154] on div at bounding box center [15, 152] width 5 height 5
click at [385, 275] on img at bounding box center [388, 304] width 7 height 7
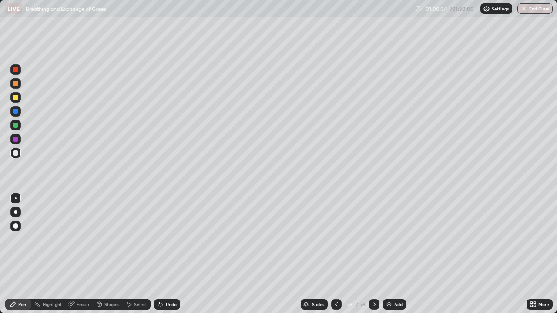
click at [339, 275] on div at bounding box center [336, 304] width 10 height 10
click at [336, 275] on icon at bounding box center [336, 304] width 3 height 4
click at [389, 275] on img at bounding box center [388, 304] width 7 height 7
click at [18, 139] on div at bounding box center [15, 139] width 5 height 5
click at [17, 151] on div at bounding box center [15, 152] width 5 height 5
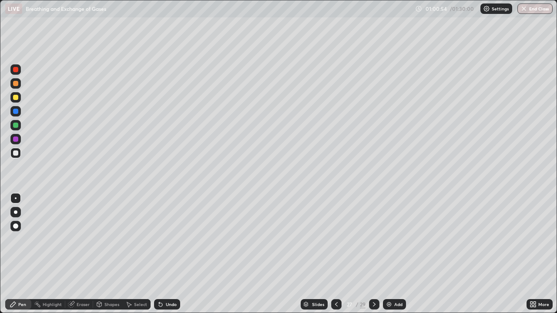
click at [14, 139] on div at bounding box center [15, 139] width 5 height 5
click at [19, 153] on div at bounding box center [15, 153] width 10 height 10
click at [20, 140] on div at bounding box center [15, 139] width 10 height 10
click at [20, 98] on div at bounding box center [15, 97] width 10 height 10
click at [20, 155] on div at bounding box center [15, 153] width 10 height 10
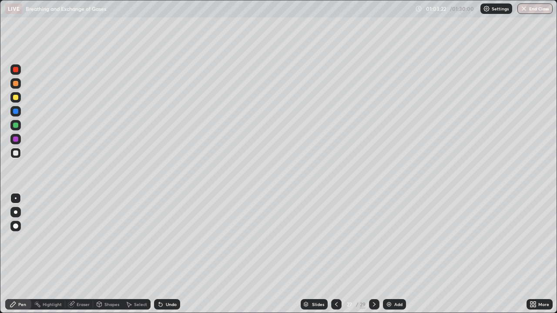
click at [19, 140] on div at bounding box center [15, 139] width 10 height 10
click at [335, 275] on icon at bounding box center [336, 304] width 7 height 7
click at [316, 275] on div "Slides" at bounding box center [318, 304] width 12 height 4
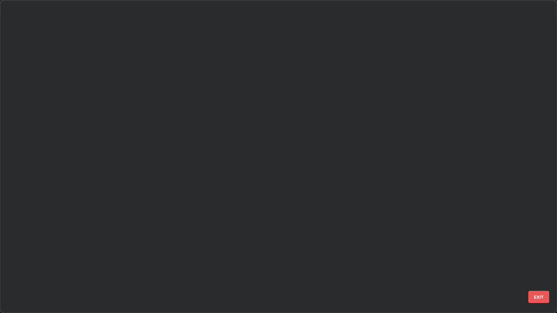
scroll to position [310, 551]
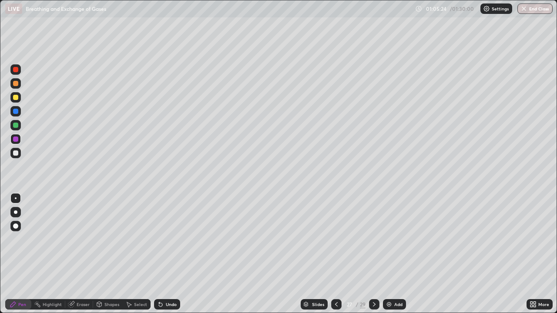
click at [374, 275] on icon at bounding box center [373, 304] width 7 height 7
click at [525, 8] on img "button" at bounding box center [523, 8] width 7 height 7
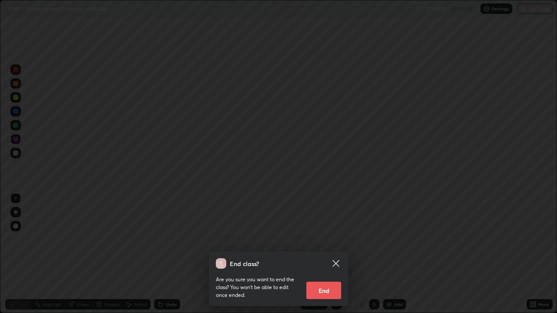
click at [320, 275] on button "End" at bounding box center [323, 290] width 35 height 17
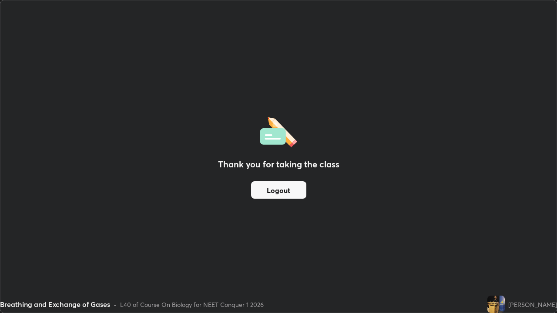
click at [355, 275] on div "Breathing and Exchange of Gases • L40 of Course On Biology for NEET Conquer 1 2…" at bounding box center [241, 304] width 483 height 17
